Goal: Task Accomplishment & Management: Use online tool/utility

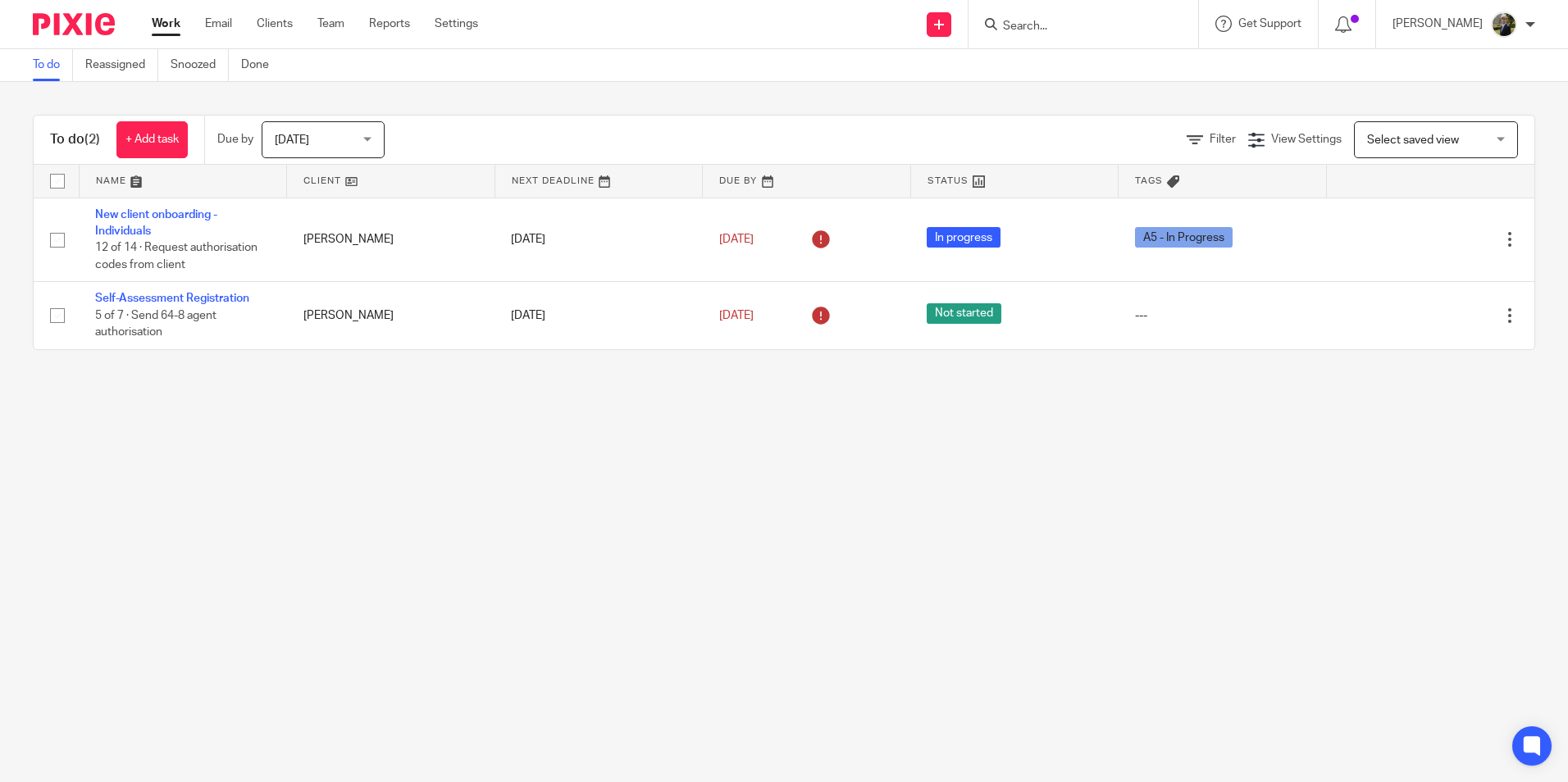
click at [1038, 29] on input "Search" at bounding box center [1075, 27] width 147 height 15
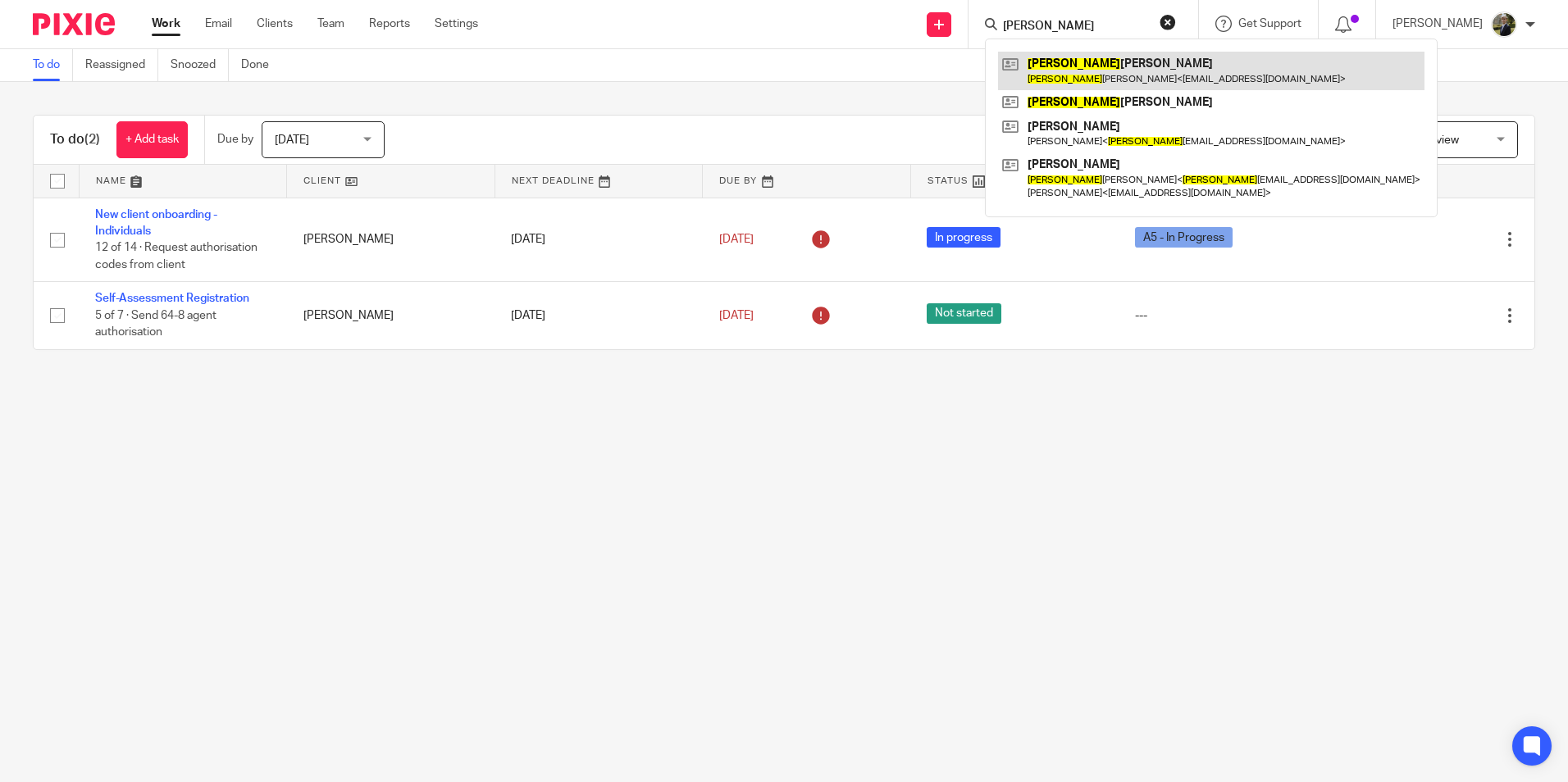
type input "yvonne"
click at [1097, 69] on link at bounding box center [1211, 70] width 427 height 38
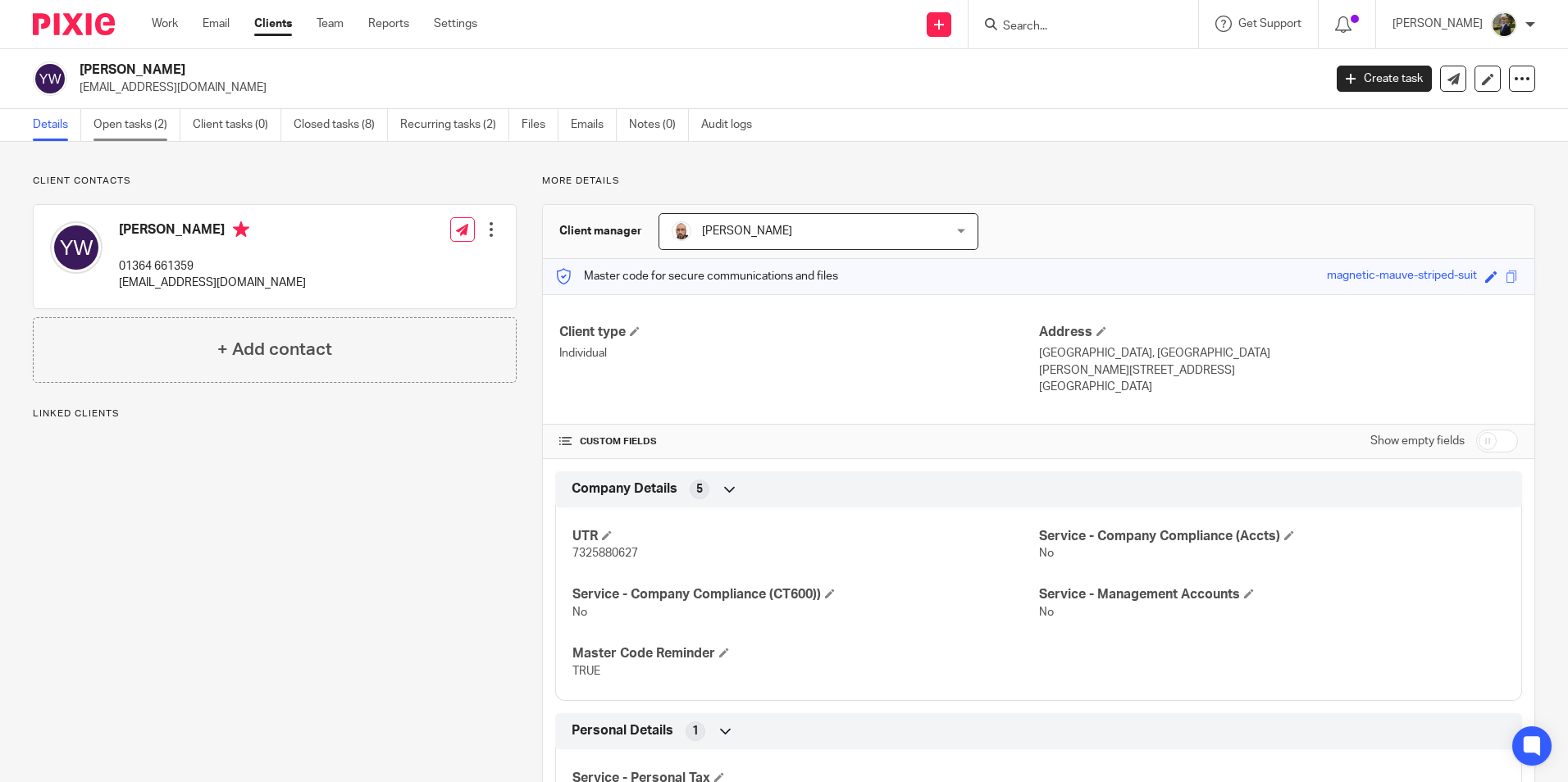
click at [129, 122] on link "Open tasks (2)" at bounding box center [137, 125] width 87 height 32
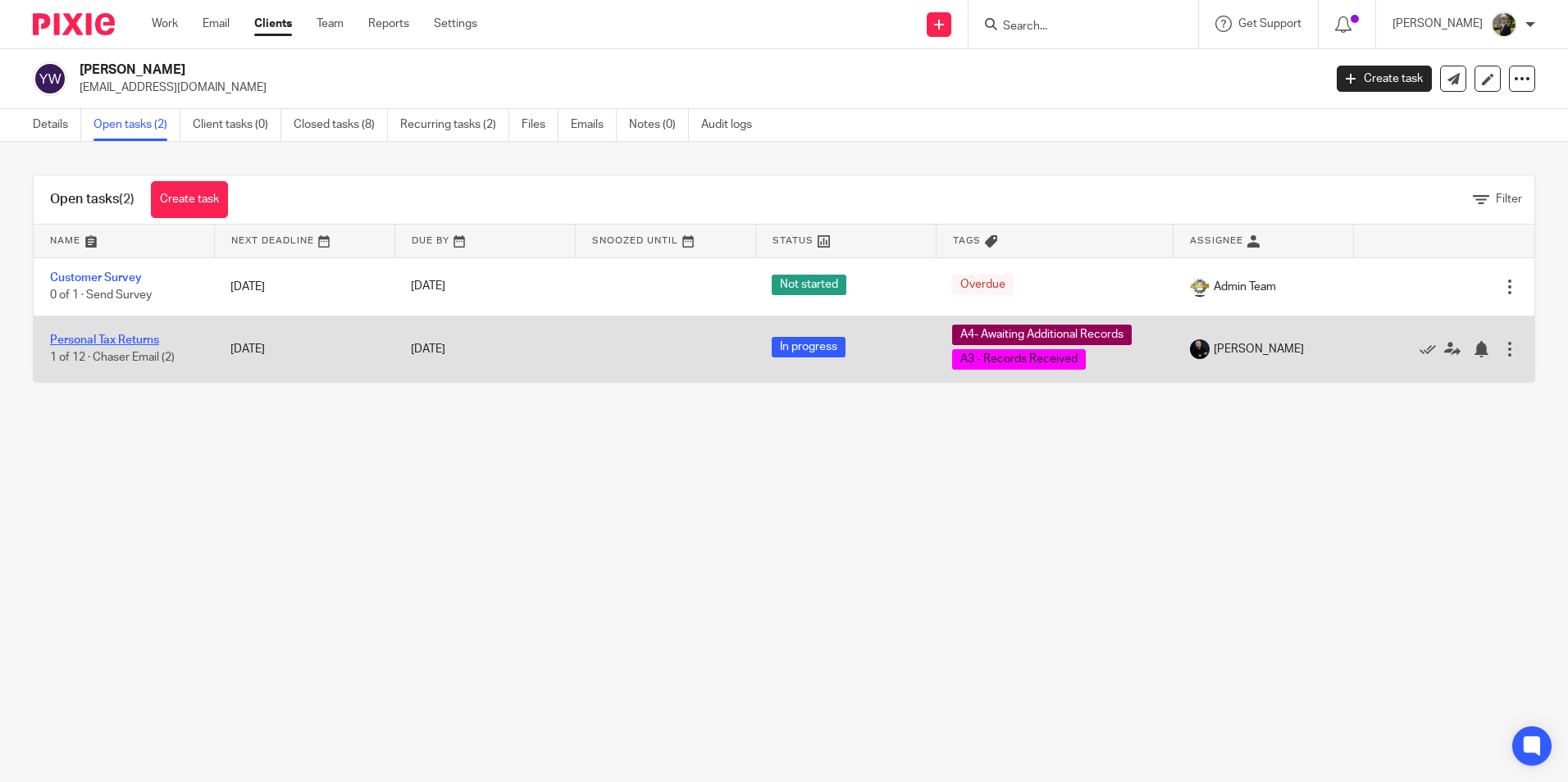
click at [142, 342] on link "Personal Tax Returns" at bounding box center [105, 341] width 109 height 12
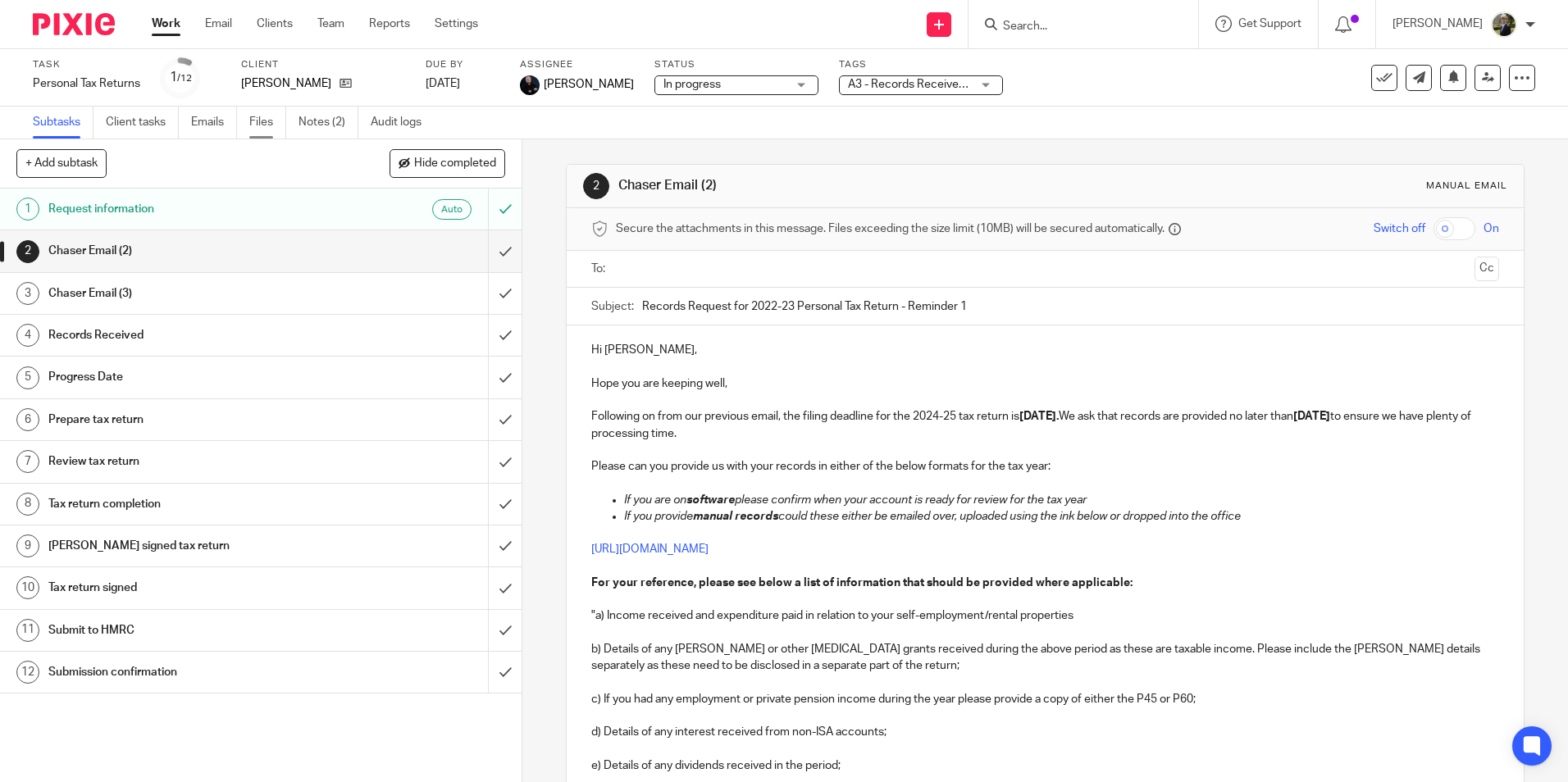
click at [267, 119] on link "Files" at bounding box center [267, 123] width 37 height 32
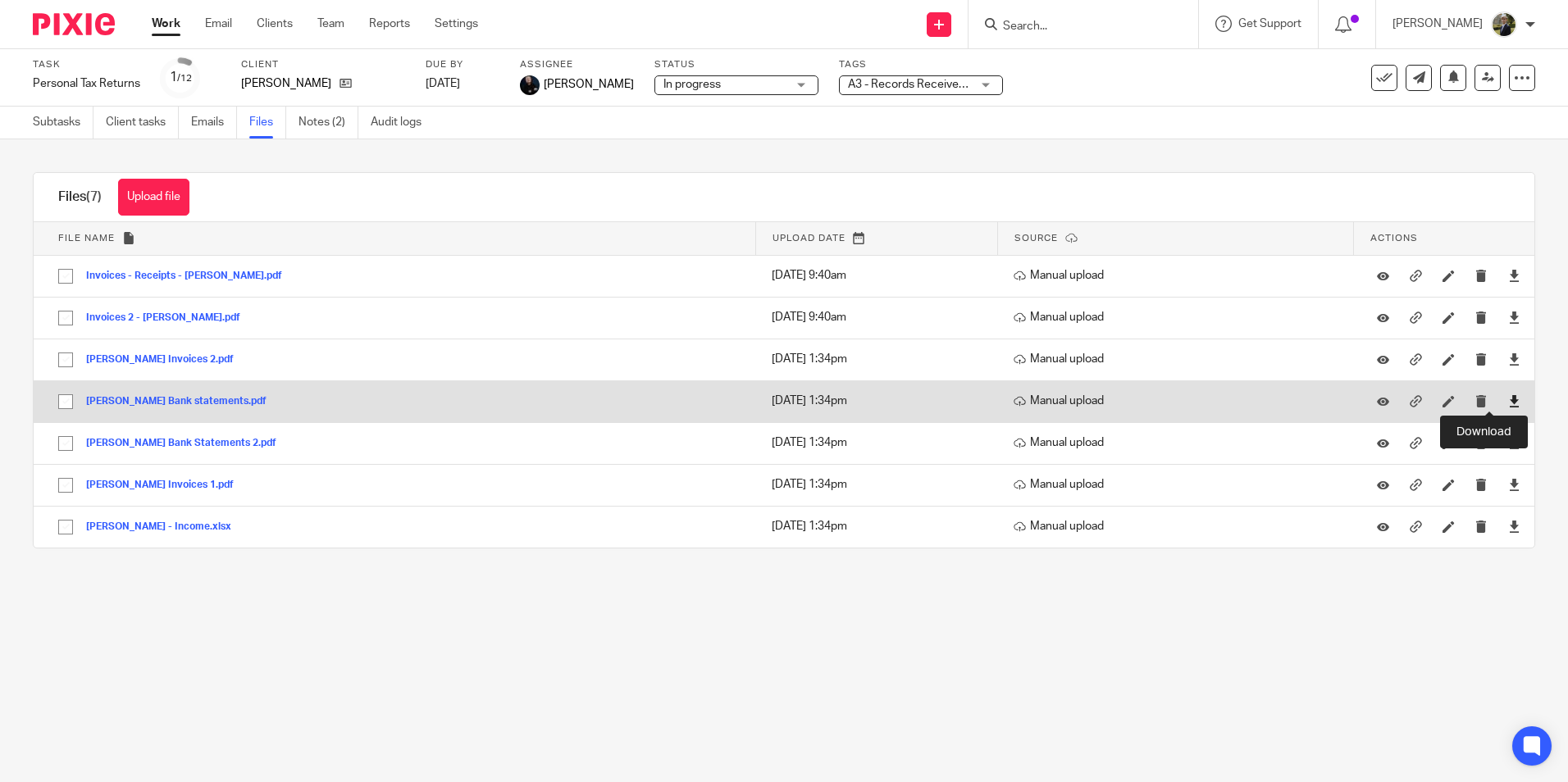
click at [1509, 403] on icon at bounding box center [1515, 401] width 12 height 12
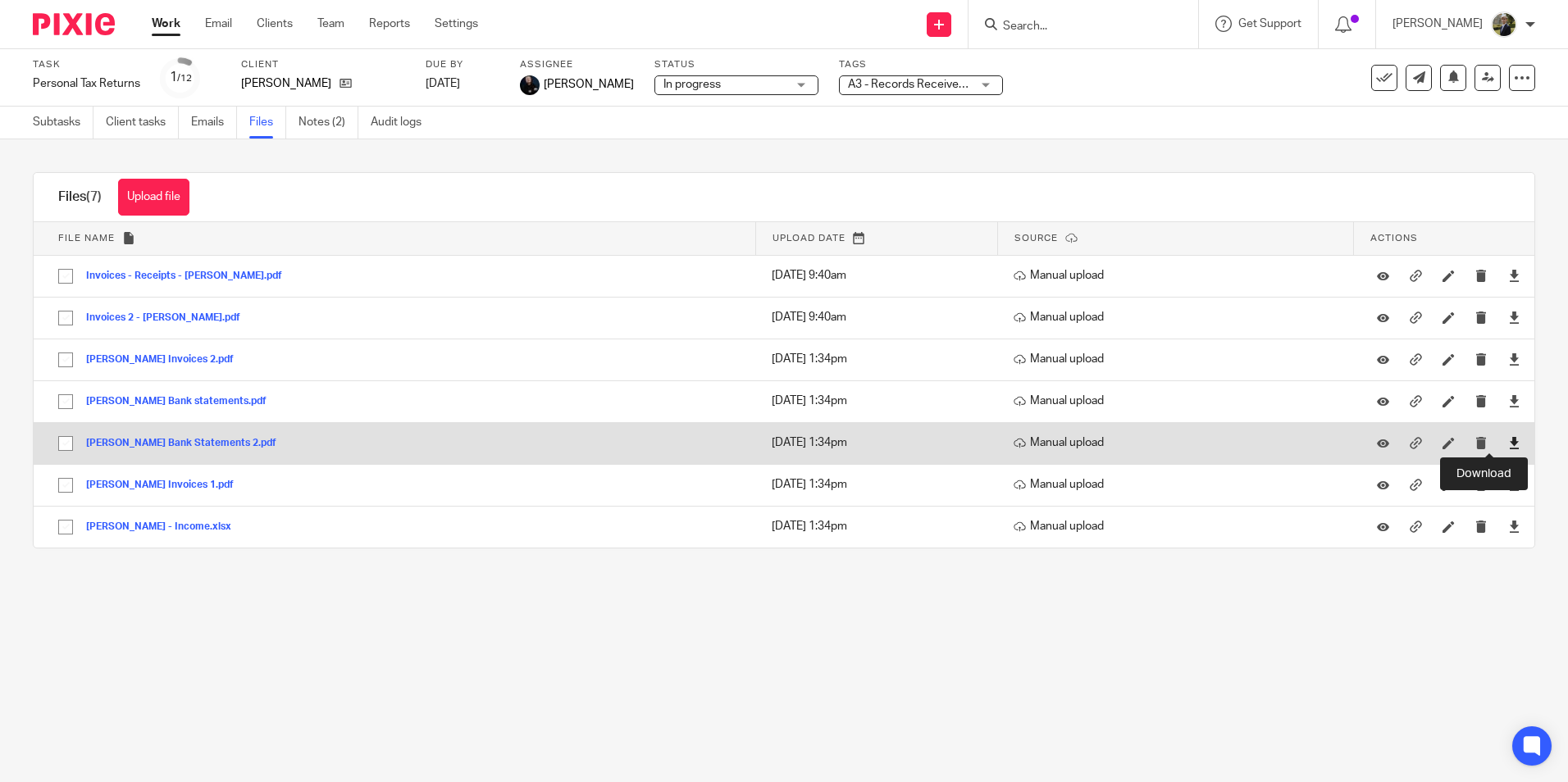
click at [1509, 439] on icon at bounding box center [1515, 443] width 12 height 12
click at [1502, 438] on td at bounding box center [1444, 443] width 180 height 42
click at [1509, 442] on icon at bounding box center [1515, 443] width 12 height 12
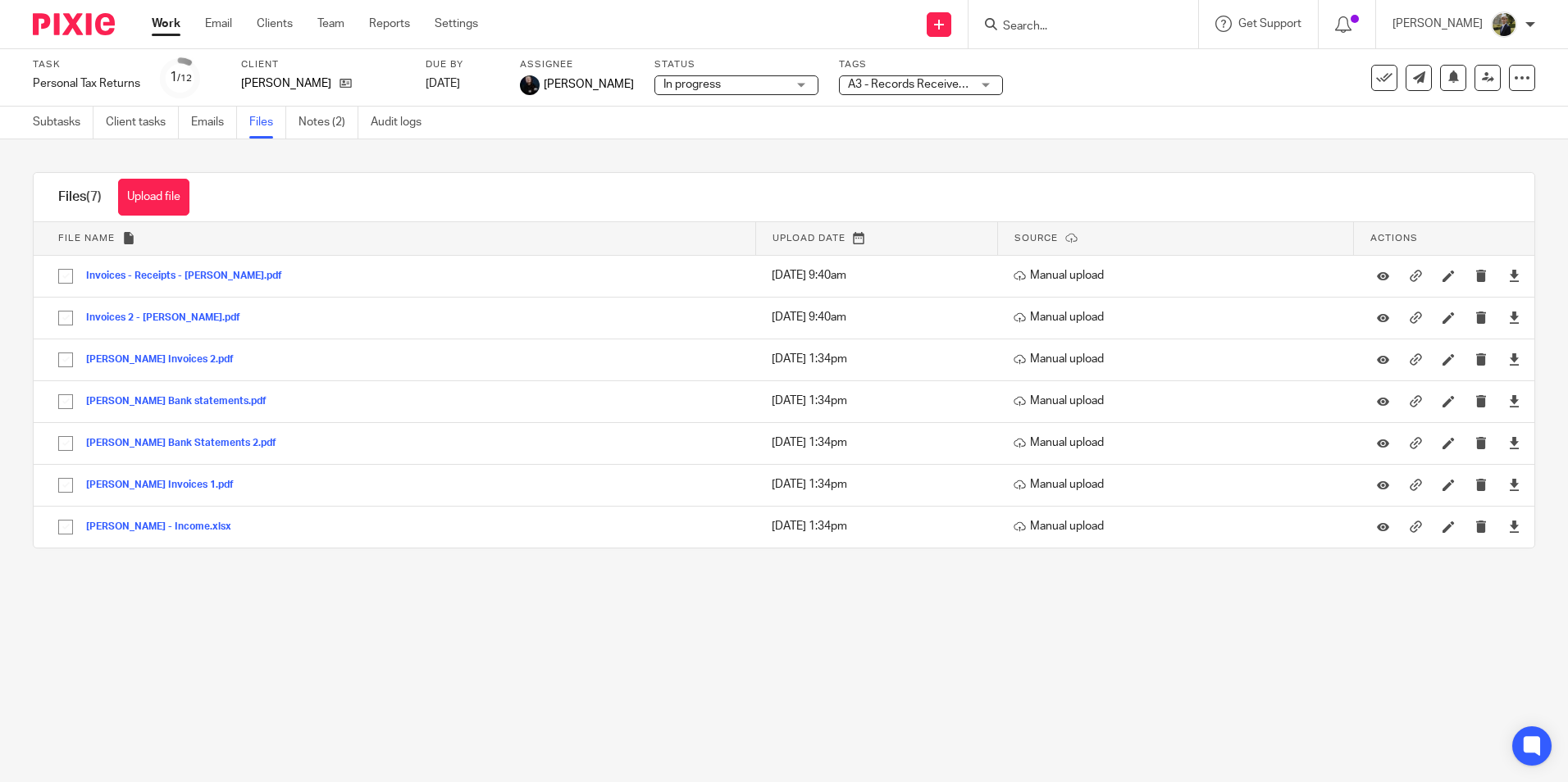
click at [1324, 646] on main "Task Personal Tax Returns Save Personal Tax Returns 1 /12 Client [PERSON_NAME] …" at bounding box center [784, 391] width 1568 height 782
click at [1337, 635] on main "Task Personal Tax Returns Save Personal Tax Returns 1 /12 Client [PERSON_NAME] …" at bounding box center [784, 391] width 1568 height 782
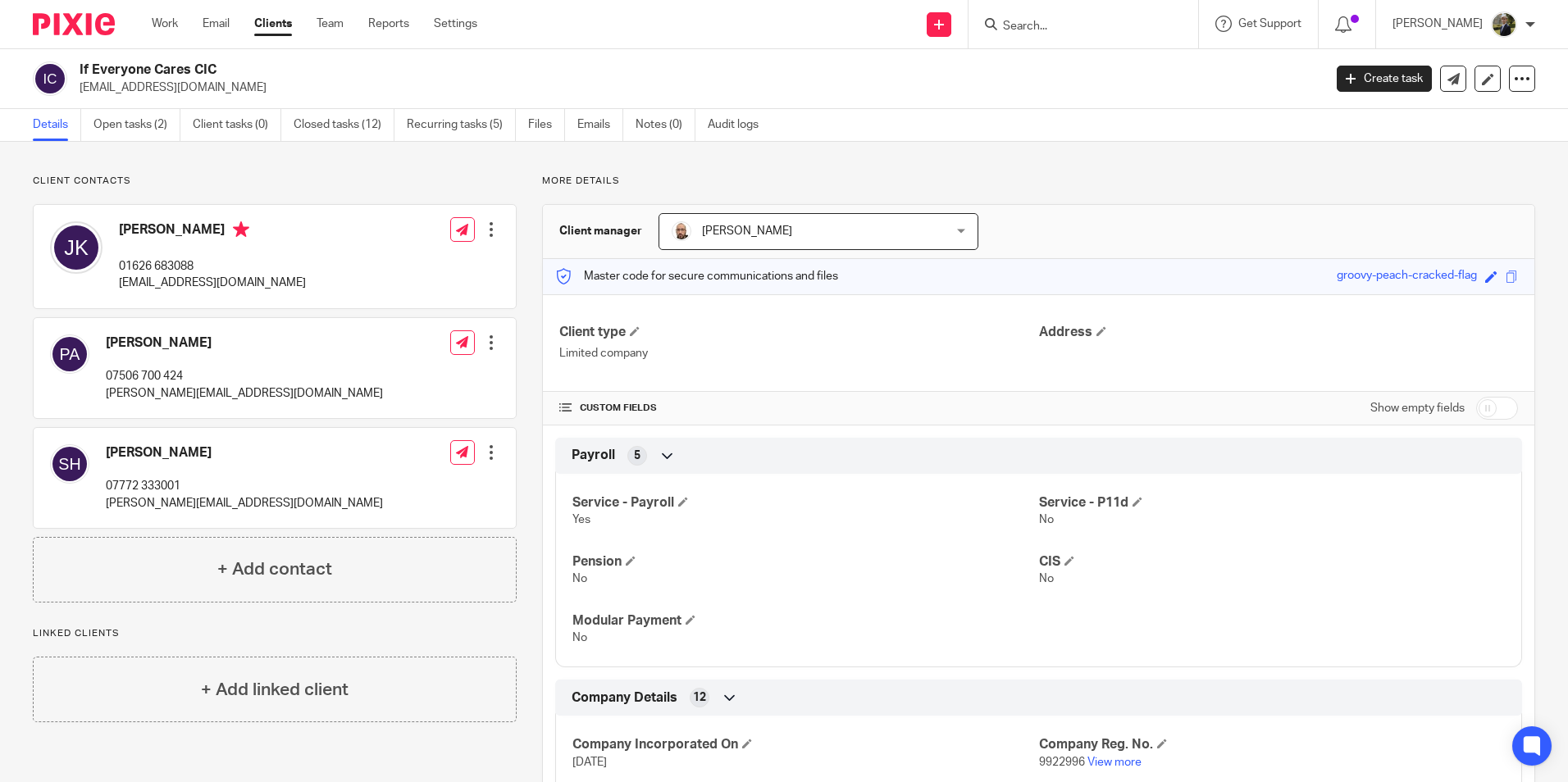
click at [1038, 164] on div "Client contacts Jaki King 01626 683088 jaki@ifeveryonecares.org Edit contact Cr…" at bounding box center [784, 636] width 1568 height 991
click at [265, 165] on div "Client contacts Jaki King 01626 683088 jaki@ifeveryonecares.org Edit contact Cr…" at bounding box center [784, 636] width 1568 height 991
